Goal: Information Seeking & Learning: Learn about a topic

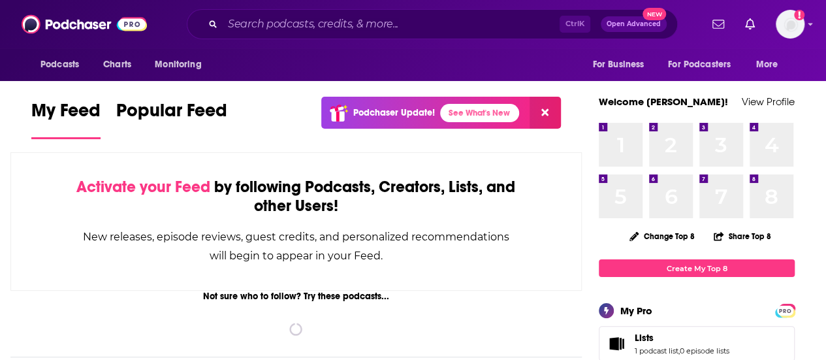
click at [352, 27] on input "Search podcasts, credits, & more..." at bounding box center [391, 24] width 337 height 21
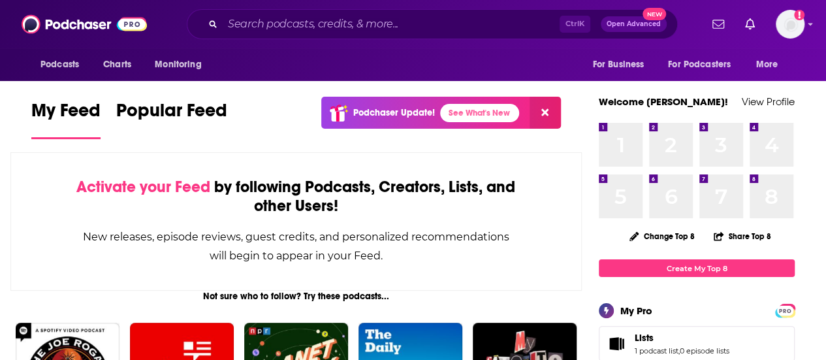
click at [352, 27] on input "Search podcasts, credits, & more..." at bounding box center [391, 24] width 337 height 21
click at [309, 29] on input "Search podcasts, credits, & more..." at bounding box center [391, 24] width 337 height 21
click at [295, 27] on input "Search podcasts, credits, & more..." at bounding box center [391, 24] width 337 height 21
click at [253, 25] on input "Search podcasts, credits, & more..." at bounding box center [391, 24] width 337 height 21
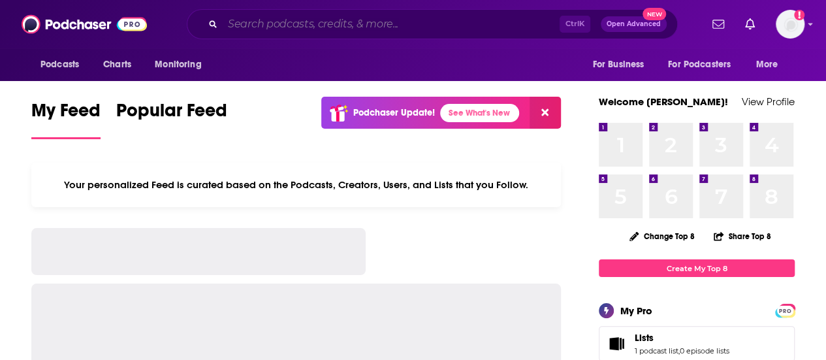
click at [287, 22] on input "Search podcasts, credits, & more..." at bounding box center [391, 24] width 337 height 21
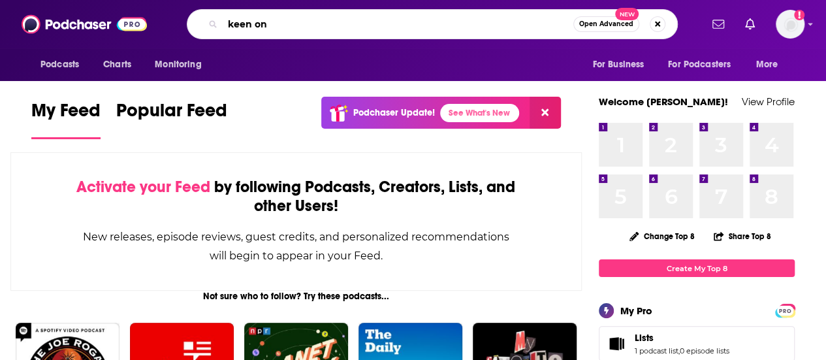
type input "keen on"
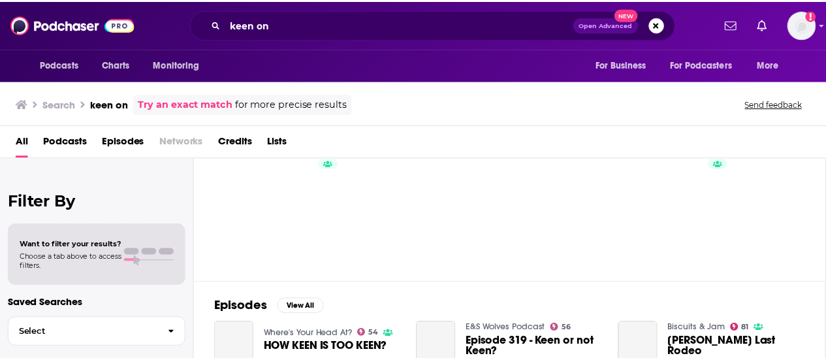
scroll to position [60, 0]
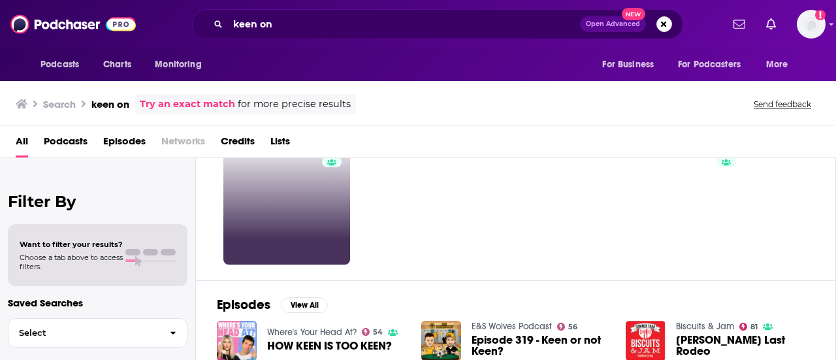
click at [316, 199] on link "65" at bounding box center [286, 201] width 127 height 127
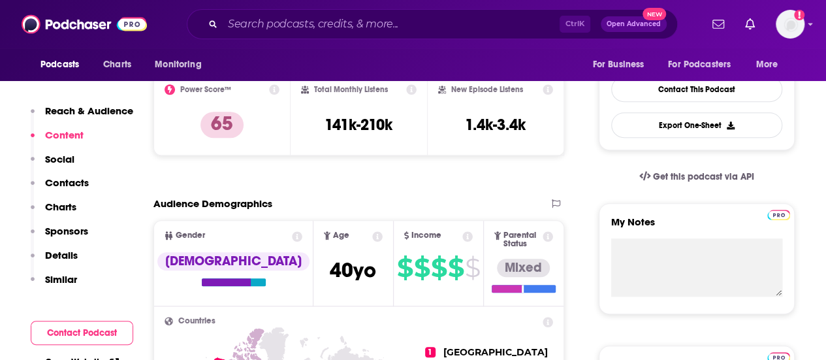
scroll to position [215, 0]
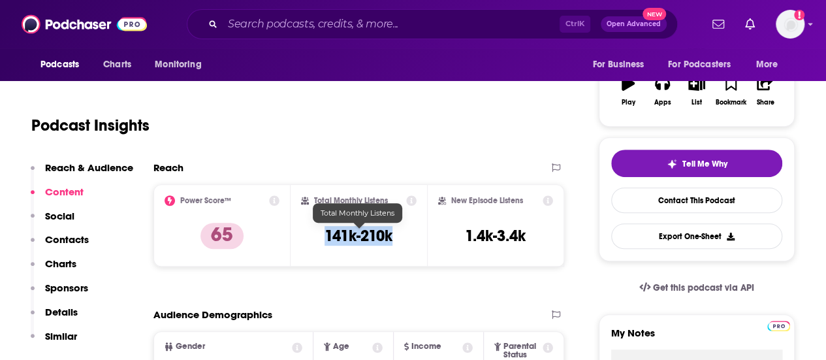
drag, startPoint x: 324, startPoint y: 230, endPoint x: 397, endPoint y: 236, distance: 72.7
click at [397, 236] on div "Total Monthly Listens 141k-210k" at bounding box center [359, 225] width 116 height 60
copy h3 "141k-210k"
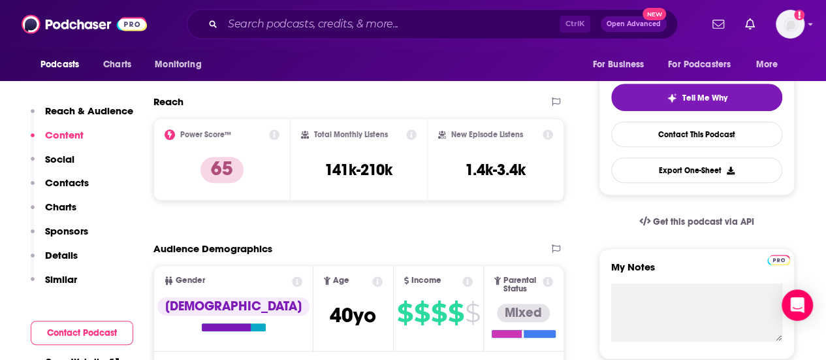
scroll to position [287, 0]
